Goal: Transaction & Acquisition: Book appointment/travel/reservation

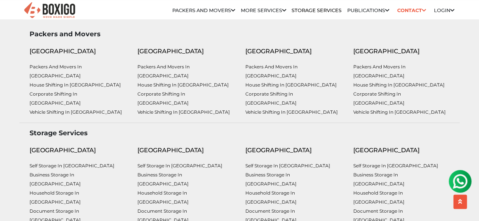
scroll to position [3218, 0]
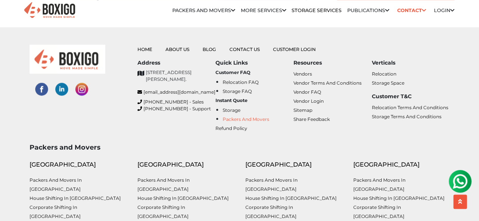
click at [254, 117] on link "Packers and Movers" at bounding box center [246, 120] width 47 height 6
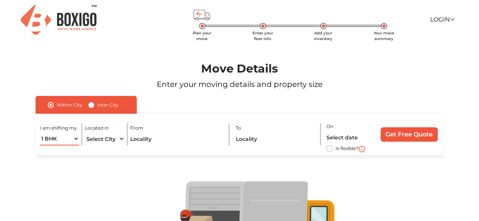
click at [74, 140] on select "1 BHK 2 BHK 3 BHK 3 + BHK FEW ITEMS" at bounding box center [59, 138] width 39 height 13
select select "FEW ITEMS"
click at [40, 132] on select "1 BHK 2 BHK 3 BHK 3 + BHK FEW ITEMS" at bounding box center [59, 138] width 39 height 13
click at [108, 140] on select "Select City Bangalore Bengaluru Bhopal Bhubaneswar Chennai Coimbatore Cuttack D…" at bounding box center [104, 138] width 39 height 13
select select "[GEOGRAPHIC_DATA]"
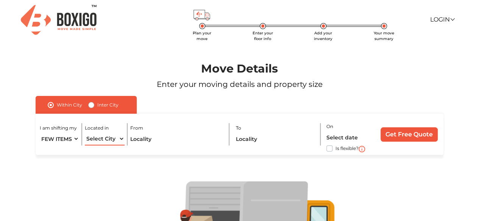
click at [85, 132] on select "Select City Bangalore Bengaluru Bhopal Bhubaneswar Chennai Coimbatore Cuttack D…" at bounding box center [104, 138] width 39 height 13
click at [155, 140] on input "text" at bounding box center [176, 138] width 93 height 13
click at [177, 143] on input "se" at bounding box center [176, 138] width 93 height 13
type input "s"
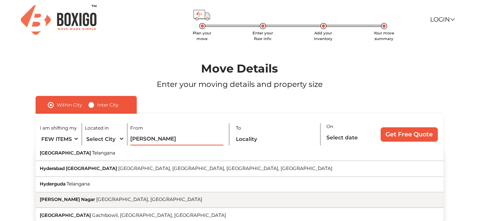
scroll to position [38, 0]
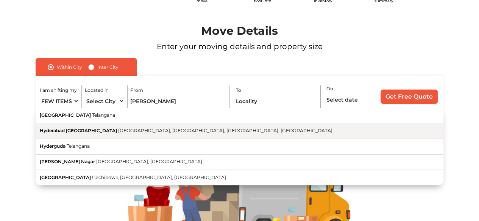
click at [95, 133] on span "Hyderabad Decan Railway Station" at bounding box center [78, 131] width 77 height 6
type input "Hyderabad Decan Railway Station, Red Hills, Malakpet, Hyderabad, Telangana"
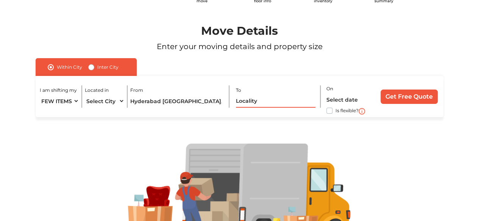
click at [260, 103] on input "text" at bounding box center [276, 101] width 80 height 13
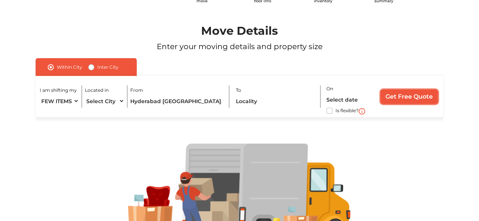
click at [386, 100] on input "Get Free Quote" at bounding box center [408, 97] width 57 height 14
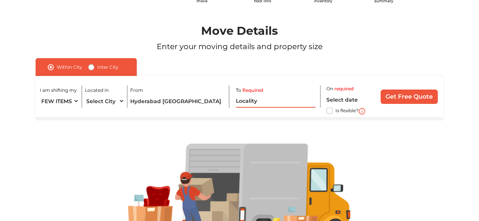
click at [251, 100] on input "text" at bounding box center [276, 101] width 80 height 13
type input "2"
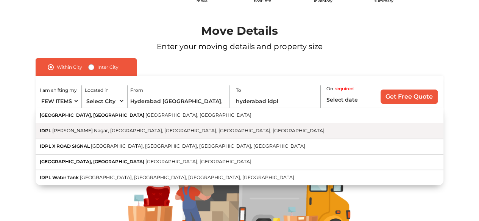
click at [114, 129] on span "Adarsh Nagar, Gurumurthy Nagar, Balanagar, Hyderabad, Telangana" at bounding box center [188, 131] width 272 height 6
type input "IDPL, Adarsh Nagar, Gurumurthy Nagar, Balanagar, Hyderabad, Telangana"
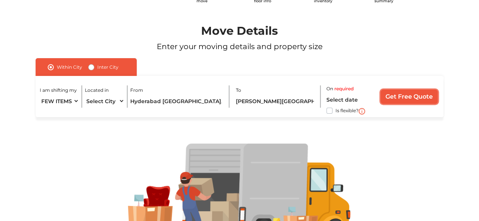
click at [397, 95] on input "Get Free Quote" at bounding box center [408, 97] width 57 height 14
click at [335, 111] on label "Is flexible?" at bounding box center [346, 110] width 23 height 8
click at [42, 111] on input "Is flexible?" at bounding box center [39, 110] width 6 height 8
checkbox input "true"
click at [407, 97] on input "Get Free Quote" at bounding box center [408, 97] width 57 height 14
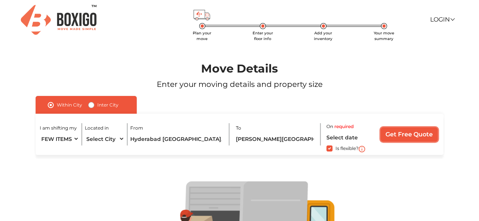
scroll to position [0, 0]
click at [413, 133] on input "Get Free Quote" at bounding box center [408, 135] width 57 height 14
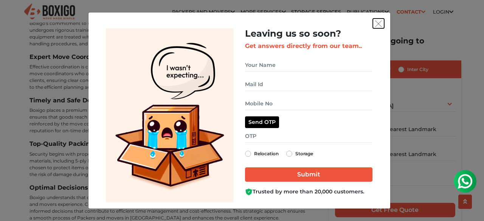
click at [376, 25] on img "get free quote dialog" at bounding box center [378, 23] width 7 height 7
